Goal: Transaction & Acquisition: Purchase product/service

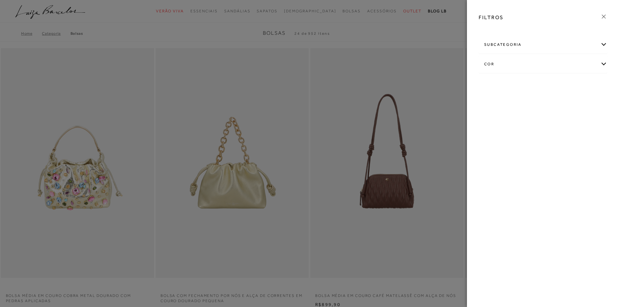
click at [552, 64] on div "cor" at bounding box center [543, 64] width 128 height 17
click at [497, 132] on link "Ver mais..." at bounding box center [497, 130] width 18 height 5
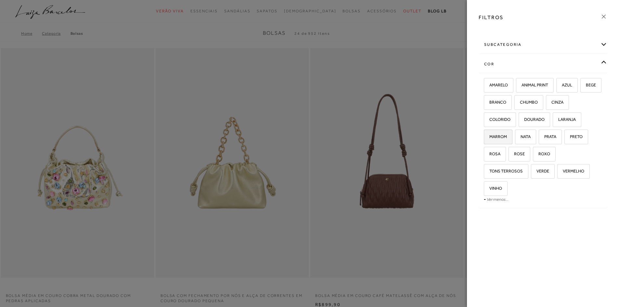
click at [495, 137] on span "MARROM" at bounding box center [496, 136] width 22 height 5
click at [490, 137] on input "MARROM" at bounding box center [486, 138] width 7 height 7
checkbox input "true"
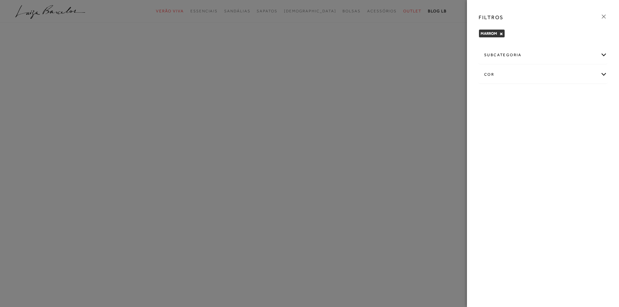
click at [604, 14] on icon at bounding box center [604, 16] width 7 height 7
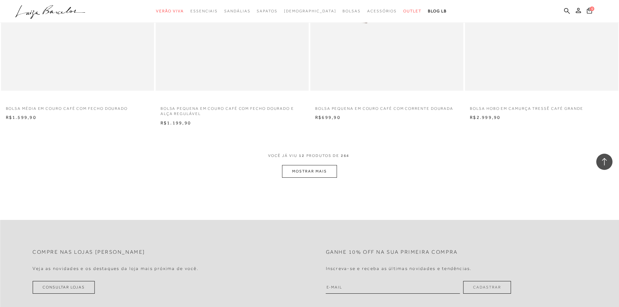
scroll to position [780, 0]
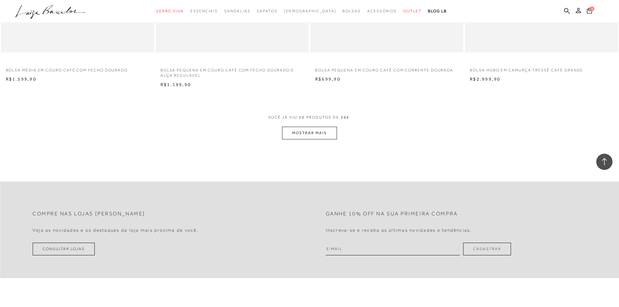
click at [321, 132] on button "MOSTRAR MAIS" at bounding box center [309, 133] width 55 height 13
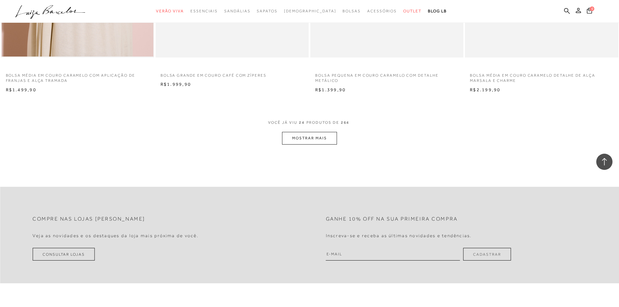
scroll to position [1593, 0]
click at [316, 139] on button "MOSTRAR MAIS" at bounding box center [309, 136] width 55 height 13
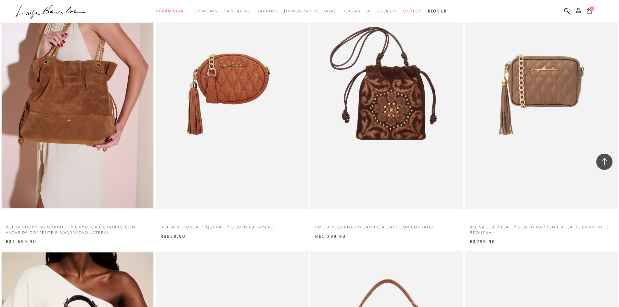
scroll to position [1723, 0]
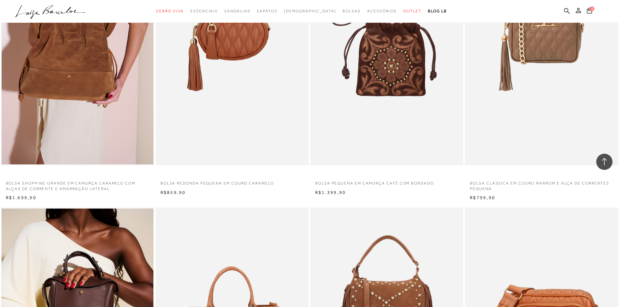
click at [533, 38] on img at bounding box center [542, 51] width 152 height 228
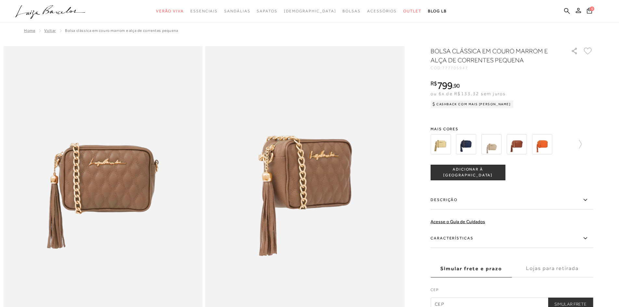
click at [525, 145] on img at bounding box center [517, 144] width 20 height 20
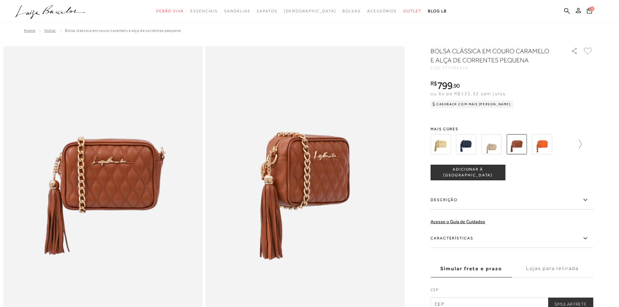
click at [582, 144] on icon at bounding box center [577, 144] width 9 height 9
click at [508, 147] on img at bounding box center [503, 144] width 20 height 20
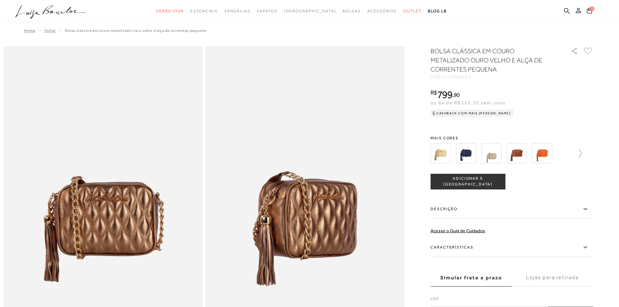
click at [582, 153] on icon at bounding box center [577, 153] width 9 height 9
click at [584, 153] on div at bounding box center [512, 153] width 163 height 24
click at [593, 151] on icon at bounding box center [588, 153] width 9 height 9
click at [591, 151] on div at bounding box center [515, 153] width 151 height 24
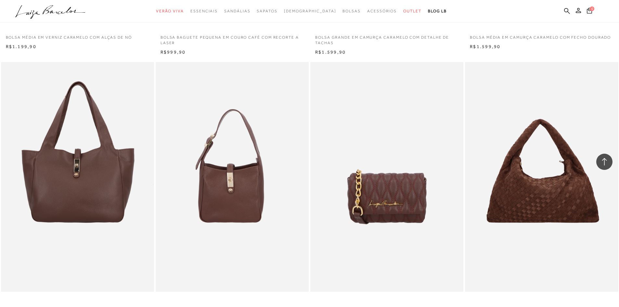
scroll to position [683, 0]
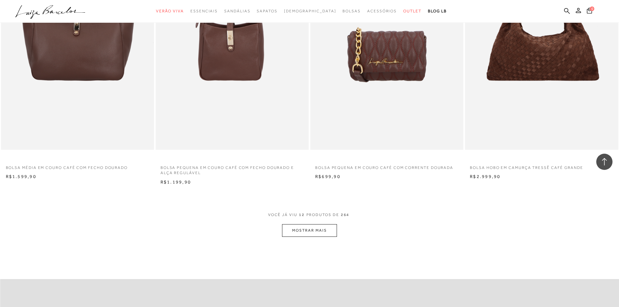
click at [297, 230] on button "MOSTRAR MAIS" at bounding box center [309, 230] width 55 height 13
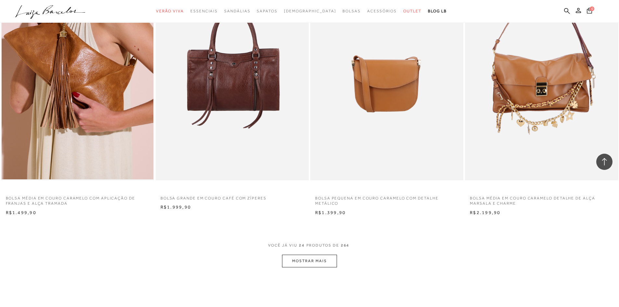
scroll to position [1658, 0]
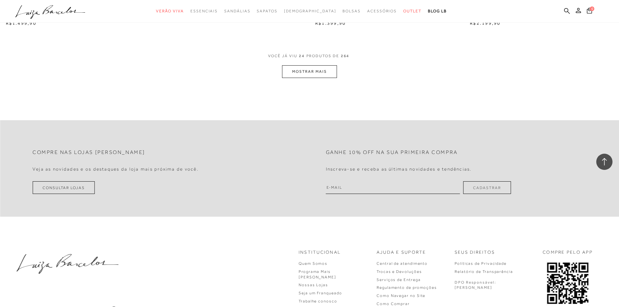
click at [314, 74] on button "MOSTRAR MAIS" at bounding box center [309, 71] width 55 height 13
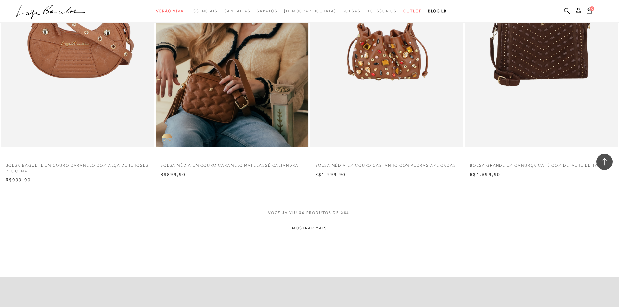
scroll to position [2341, 0]
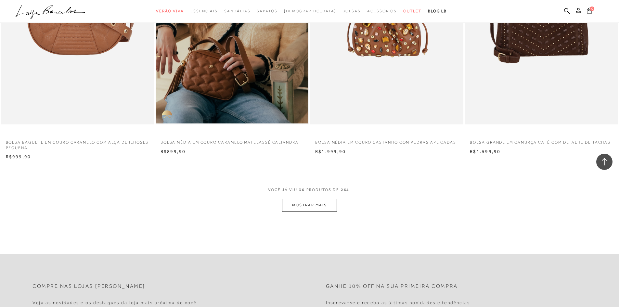
click at [310, 206] on button "MOSTRAR MAIS" at bounding box center [309, 205] width 55 height 13
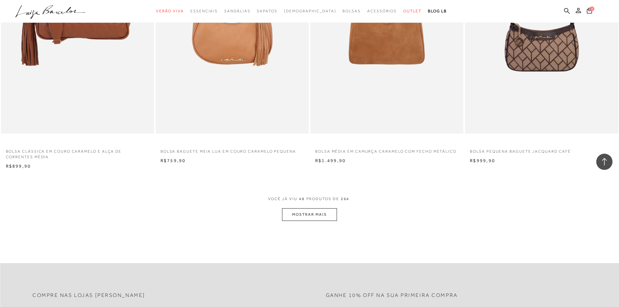
scroll to position [3154, 0]
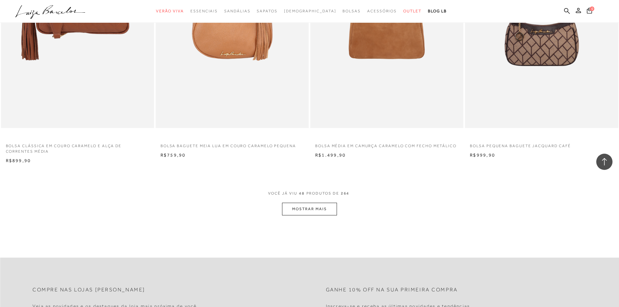
click at [310, 206] on button "MOSTRAR MAIS" at bounding box center [309, 209] width 55 height 13
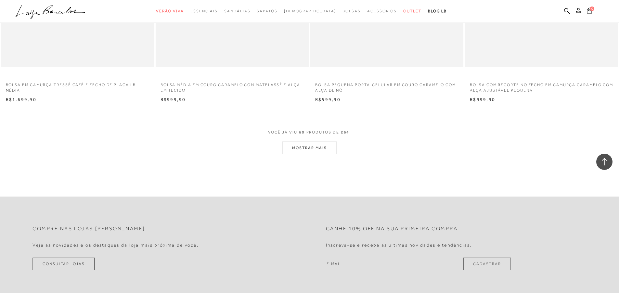
scroll to position [4032, 0]
click at [318, 145] on button "MOSTRAR MAIS" at bounding box center [309, 147] width 55 height 13
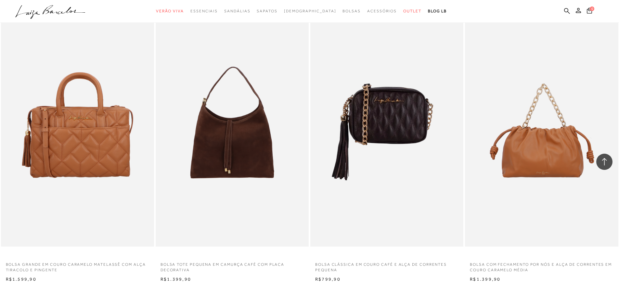
scroll to position [4682, 0]
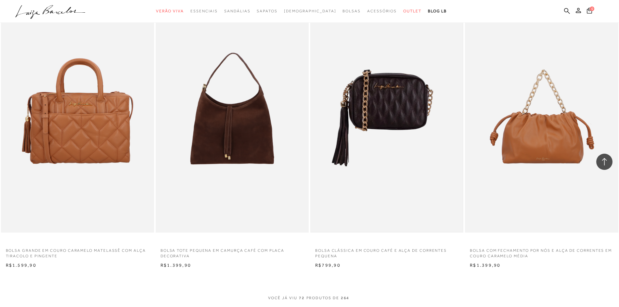
click at [381, 98] on img at bounding box center [387, 118] width 152 height 228
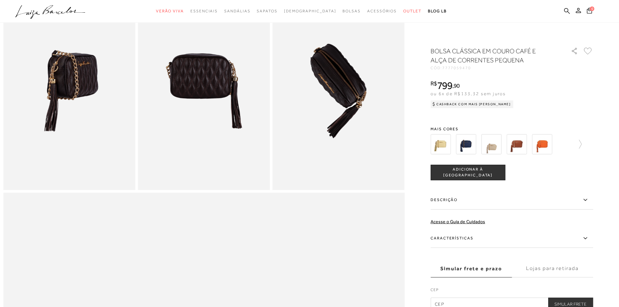
scroll to position [358, 0]
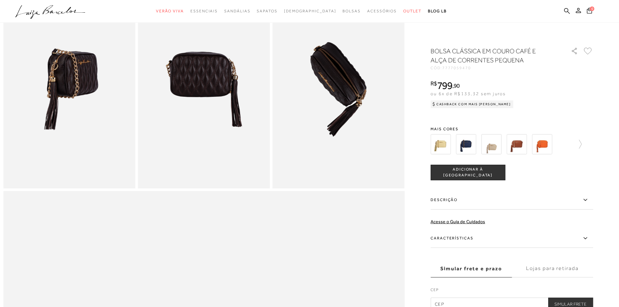
click at [470, 302] on input "text" at bounding box center [512, 304] width 163 height 13
type input "35230-000"
click at [577, 304] on button "Simular Frete" at bounding box center [570, 304] width 45 height 13
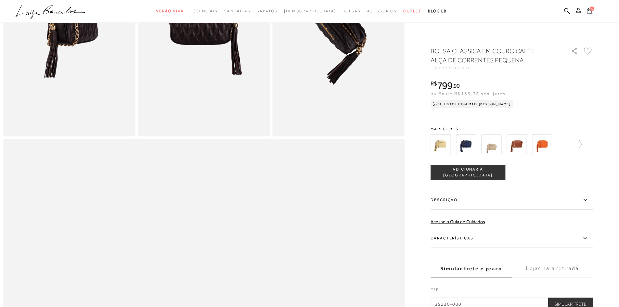
scroll to position [695, 0]
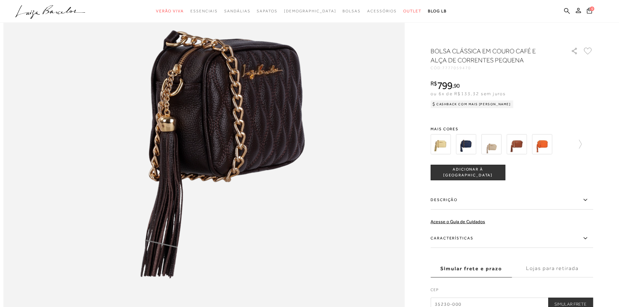
click at [593, 174] on div "COMPRAR ADICIONAR À [GEOGRAPHIC_DATA]" at bounding box center [512, 173] width 163 height 16
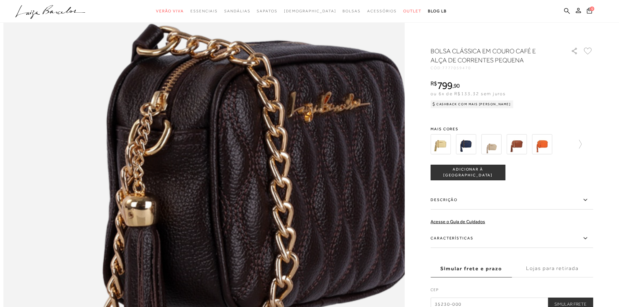
scroll to position [598, 0]
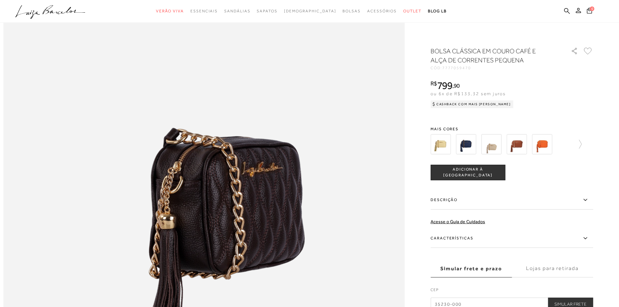
click at [417, 239] on div at bounding box center [309, 0] width 613 height 1105
